Goal: Navigation & Orientation: Find specific page/section

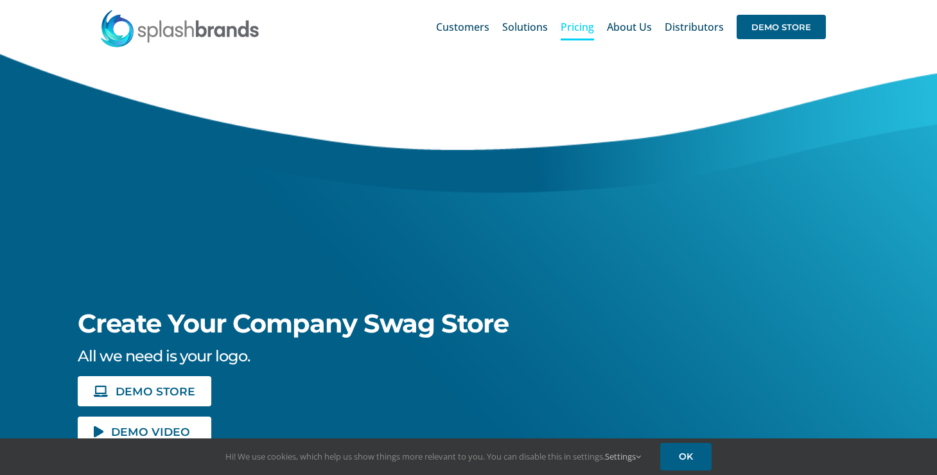
click at [579, 28] on span "Pricing" at bounding box center [577, 27] width 33 height 10
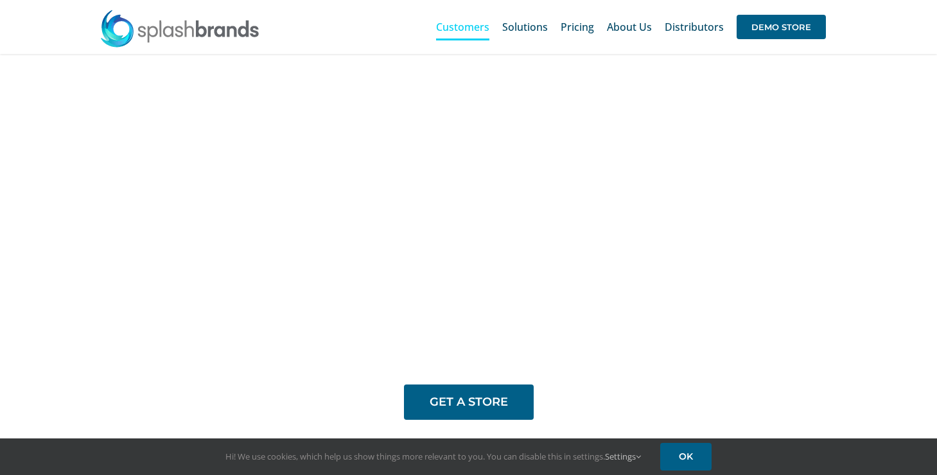
scroll to position [528, 0]
